Goal: Task Accomplishment & Management: Complete application form

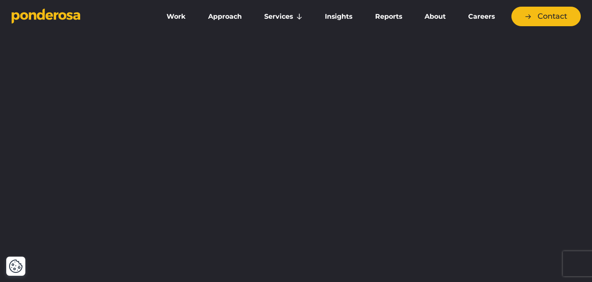
click at [169, 18] on link "Work" at bounding box center [176, 16] width 38 height 17
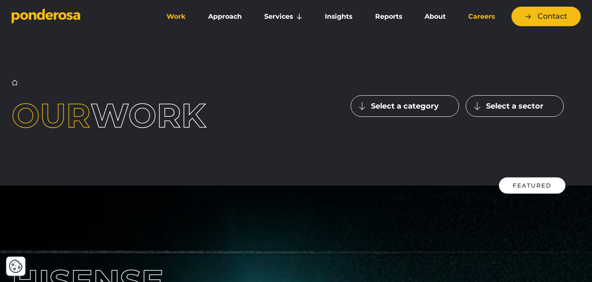
click at [489, 16] on link "Careers" at bounding box center [482, 16] width 46 height 17
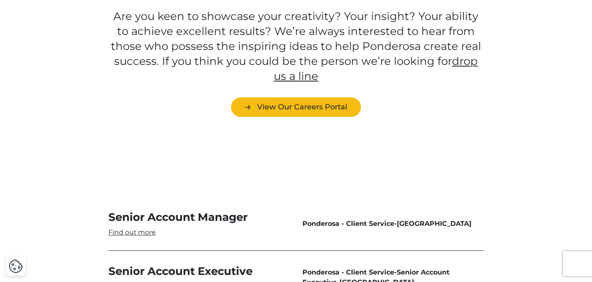
scroll to position [2373, 0]
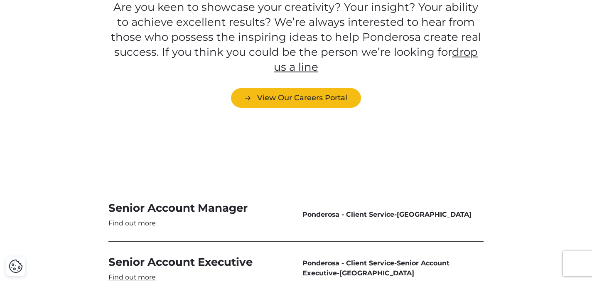
click at [131, 201] on link "Senior Account Manager" at bounding box center [198, 214] width 181 height 27
